Goal: Use online tool/utility: Utilize a website feature to perform a specific function

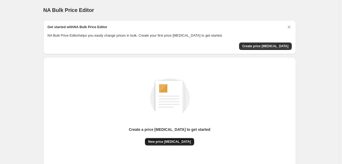
click at [160, 145] on button "New price [MEDICAL_DATA]" at bounding box center [169, 141] width 49 height 7
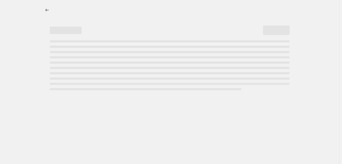
select select "percentage"
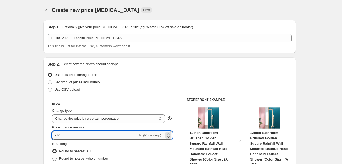
click at [74, 135] on input "-10" at bounding box center [95, 135] width 86 height 9
type input "-1"
type input "-30"
click at [151, 115] on select "Change the price to a certain amount Change the price by a certain amount Chang…" at bounding box center [108, 119] width 113 height 9
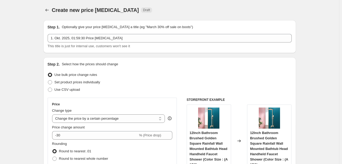
click at [257, 71] on div "Step 2. Select how the prices should change Use bulk price change rules Set pro…" at bounding box center [170, 151] width 244 height 178
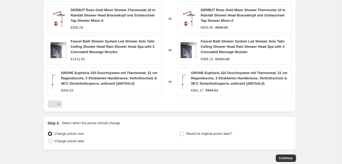
scroll to position [372, 0]
click at [277, 157] on div "Continue" at bounding box center [169, 158] width 253 height 7
click at [281, 158] on span "Continue" at bounding box center [286, 158] width 14 height 4
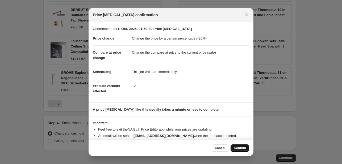
click at [232, 146] on div "Cancel Confirm" at bounding box center [231, 148] width 38 height 7
click at [234, 150] on span "Confirm" at bounding box center [240, 148] width 12 height 4
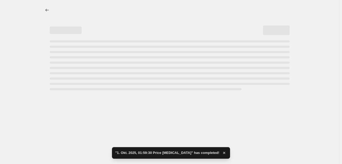
select select "percentage"
